Goal: Information Seeking & Learning: Find contact information

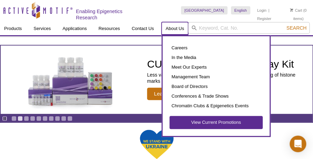
click at [174, 28] on link "About Us" at bounding box center [175, 28] width 27 height 13
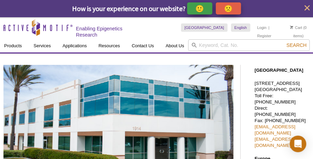
drag, startPoint x: 255, startPoint y: 96, endPoint x: 297, endPoint y: 94, distance: 41.8
click at [297, 94] on p "[STREET_ADDRESS] Toll Free: [PHONE_NUMBER] Direct: [PHONE_NUMBER] Fax: [PHONE_N…" at bounding box center [282, 114] width 55 height 68
copy p "[GEOGRAPHIC_DATA]"
click at [286, 95] on p "[STREET_ADDRESS] Toll Free: [PHONE_NUMBER] Direct: [PHONE_NUMBER] Fax: [PHONE_N…" at bounding box center [282, 114] width 55 height 68
drag, startPoint x: 297, startPoint y: 96, endPoint x: 284, endPoint y: 95, distance: 12.8
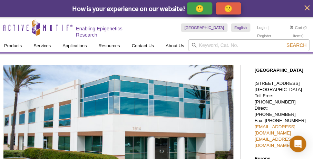
click at [284, 95] on p "[STREET_ADDRESS] Toll Free: [PHONE_NUMBER] Direct: [PHONE_NUMBER] Fax: [PHONE_N…" at bounding box center [282, 114] width 55 height 68
copy p "92008"
drag, startPoint x: 255, startPoint y: 96, endPoint x: 297, endPoint y: 96, distance: 41.8
copy p "[GEOGRAPHIC_DATA]"
